Goal: Find specific page/section: Find specific page/section

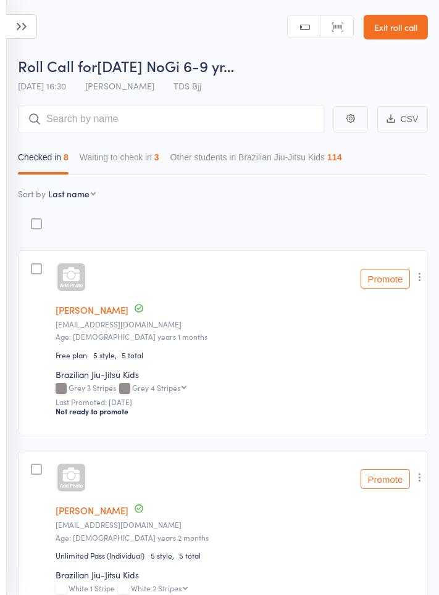
click at [390, 35] on link "Exit roll call" at bounding box center [395, 27] width 64 height 25
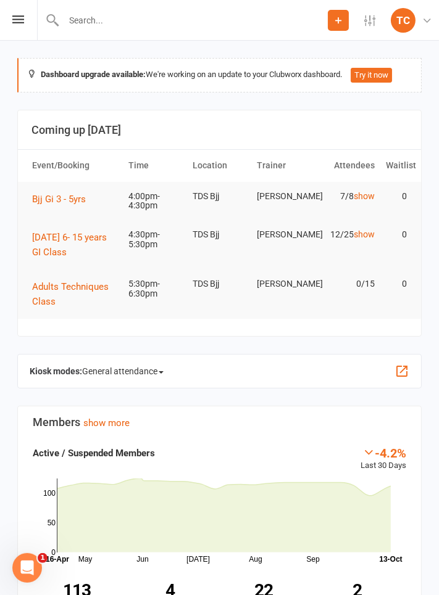
click at [122, 379] on span "General attendance" at bounding box center [122, 371] width 81 height 20
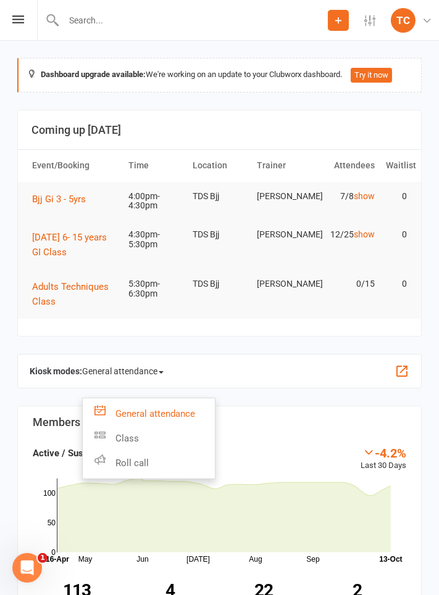
click at [136, 456] on link "Roll call" at bounding box center [149, 463] width 132 height 25
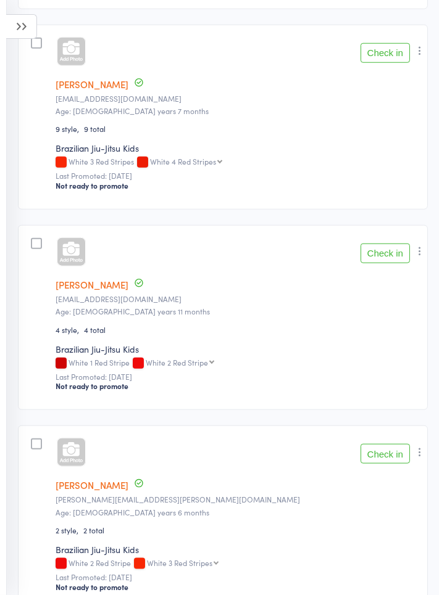
scroll to position [1091, 0]
